Goal: Transaction & Acquisition: Purchase product/service

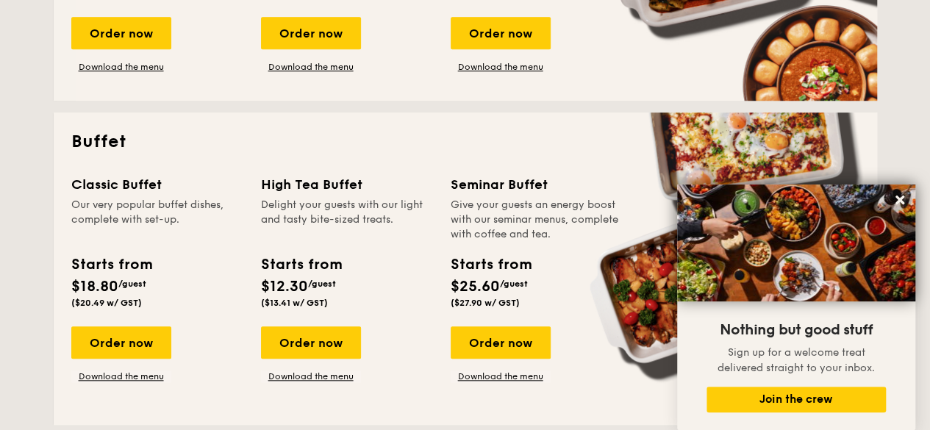
scroll to position [588, 0]
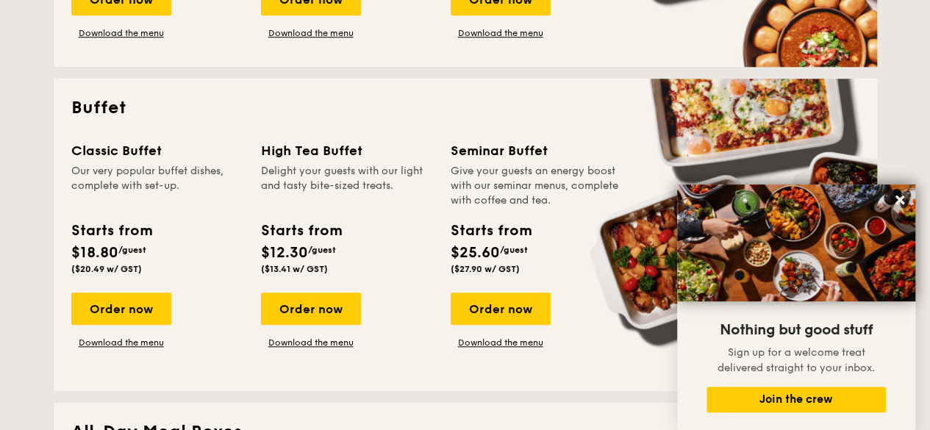
click at [66, 220] on div "Starts from $18.80 /guest ($20.49 w/ GST)" at bounding box center [111, 247] width 92 height 54
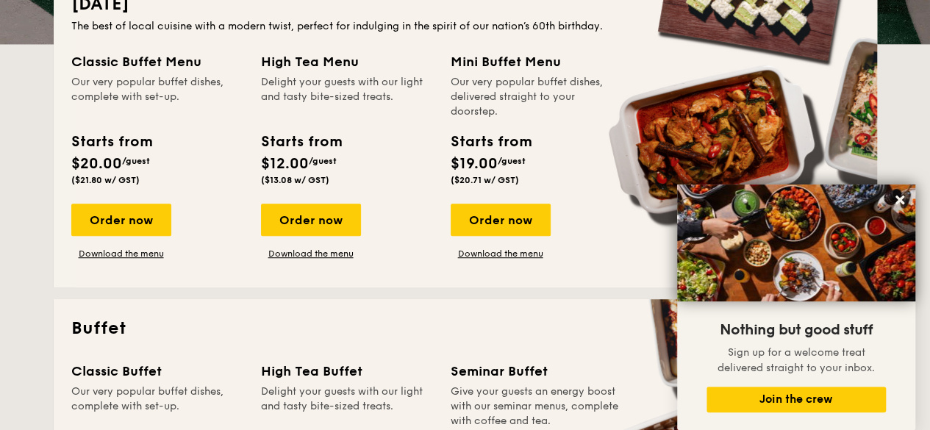
click at [313, 59] on div "High Tea Menu" at bounding box center [347, 61] width 172 height 21
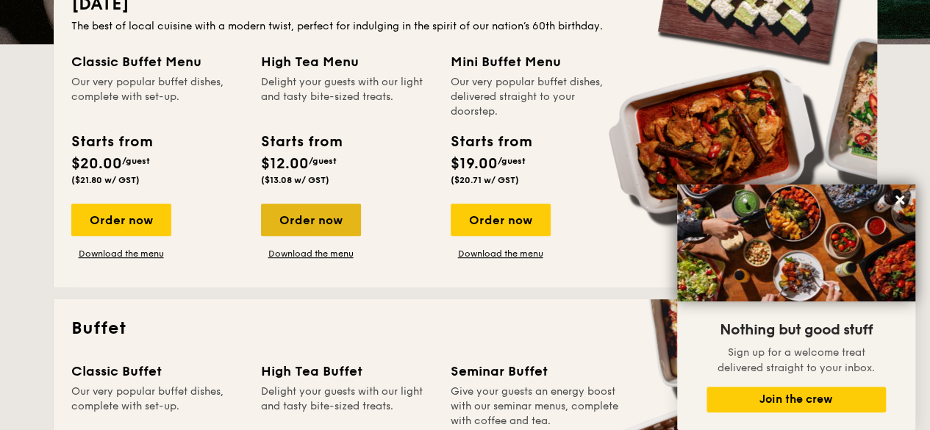
click at [320, 208] on div "Order now" at bounding box center [311, 220] width 100 height 32
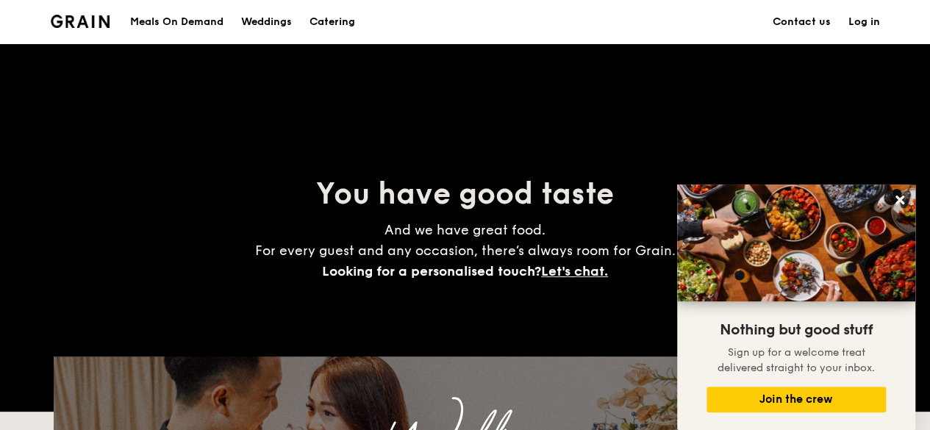
scroll to position [367, 0]
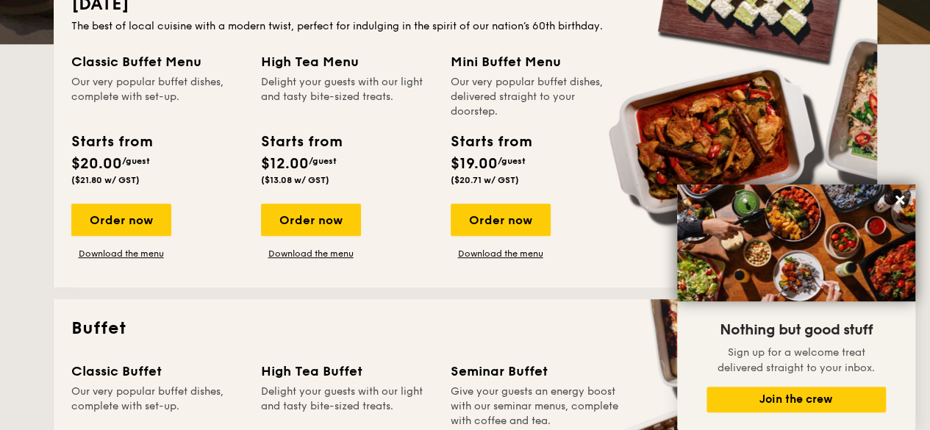
click at [281, 61] on div "High Tea Menu" at bounding box center [347, 61] width 172 height 21
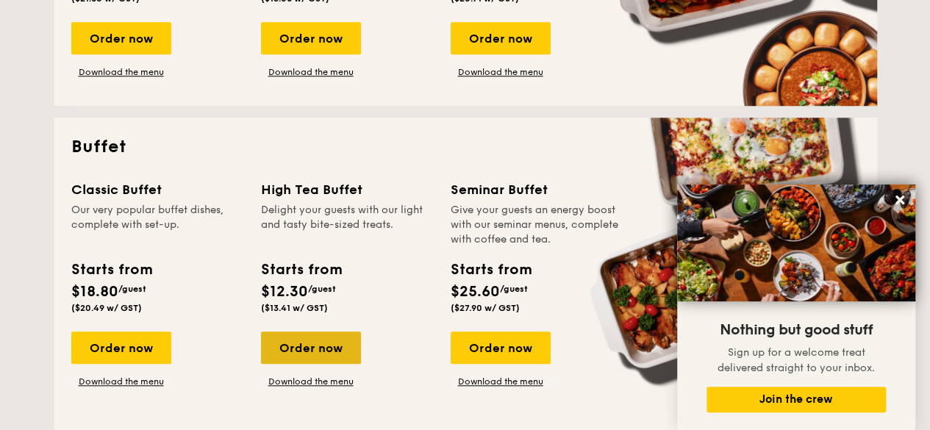
scroll to position [588, 0]
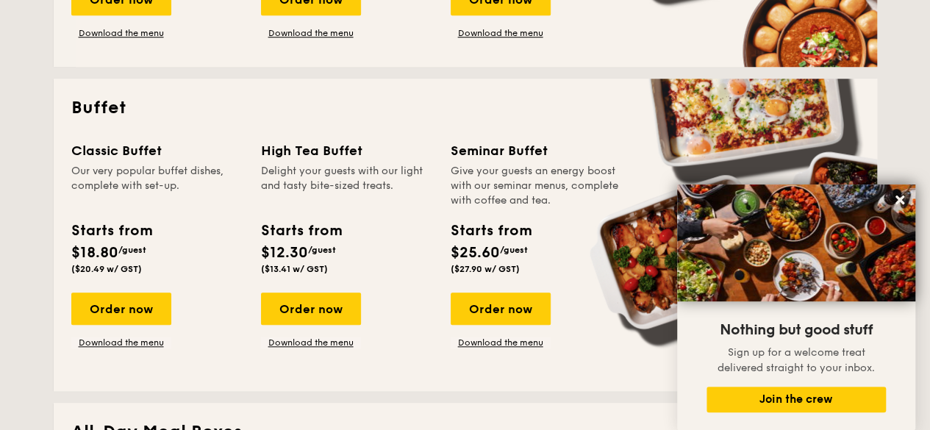
click at [316, 154] on div "High Tea Buffet" at bounding box center [347, 150] width 172 height 21
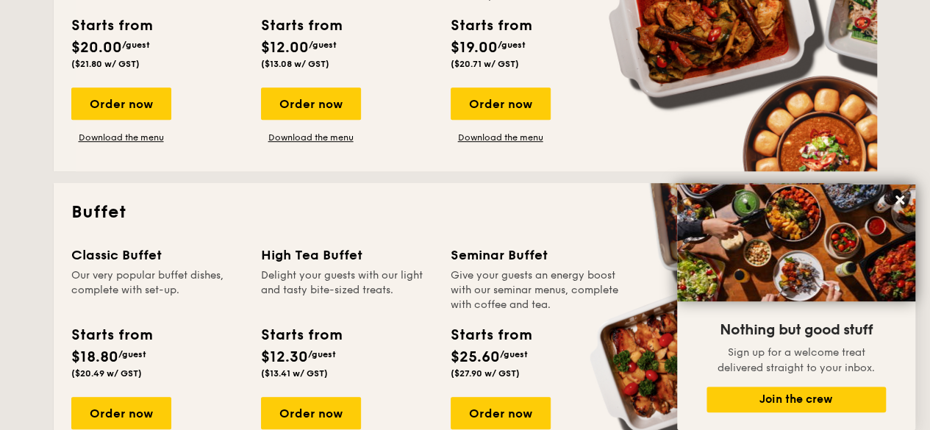
scroll to position [514, 0]
